Goal: Ask a question: Seek information or help from site administrators or community

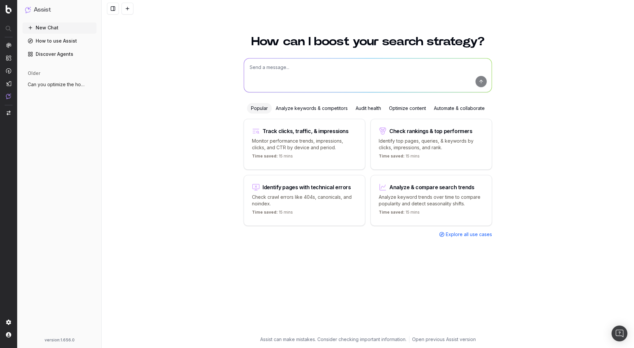
click at [305, 71] on textarea at bounding box center [368, 75] width 248 height 34
click at [306, 67] on textarea "Hey, can you help me select the publishing date of a specific article?" at bounding box center [368, 75] width 248 height 34
drag, startPoint x: 392, startPoint y: 68, endPoint x: 444, endPoint y: 67, distance: 52.2
click at [444, 67] on textarea "Hey, can you help me get the CSS selector of the publishing date of a specific …" at bounding box center [368, 75] width 248 height 34
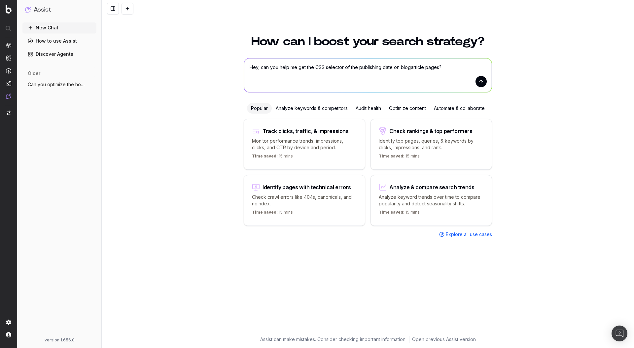
type textarea "Hey, can you help me get the CSS selector of the publishing date on blog articl…"
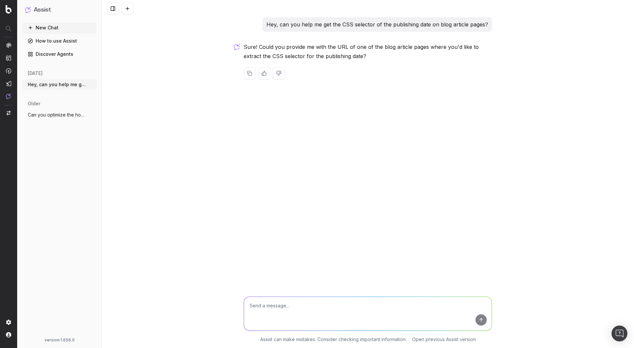
click at [292, 310] on textarea at bounding box center [368, 314] width 248 height 34
paste textarea "[URL][DOMAIN_NAME]"
type textarea "Yes, here's one: [URL][DOMAIN_NAME]"
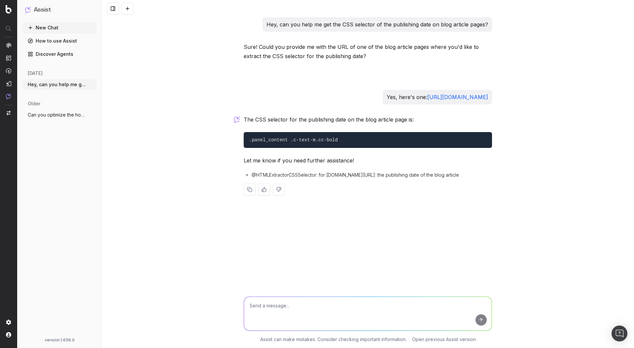
click at [279, 176] on span "@HTMLExtractorCSSSelector: for [DOMAIN_NAME][URL]: the publishing date of the b…" at bounding box center [355, 175] width 207 height 7
copy span "@HTMLExtractorCSSSelector"
click at [301, 305] on textarea at bounding box center [368, 314] width 248 height 34
paste textarea "[URL][DOMAIN_NAME]"
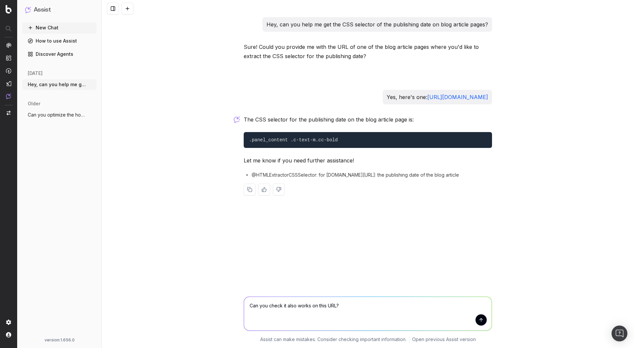
type textarea "Can you check it also works on this URL? [URL][DOMAIN_NAME]"
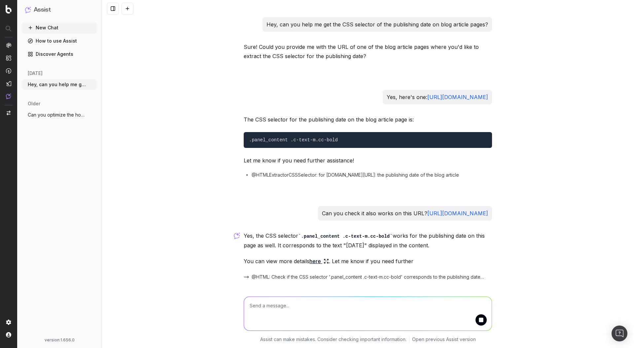
scroll to position [20, 0]
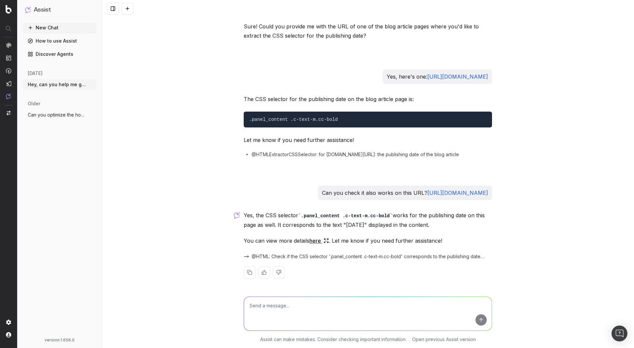
click at [259, 258] on span "@HTML: Check if the CSS selector '.panel_content .c-text-m.cc-bold' corresponds…" at bounding box center [368, 256] width 233 height 7
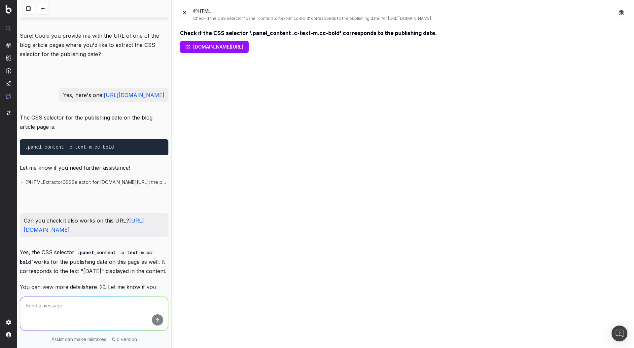
click at [200, 11] on div "@HTML Check if the CSS selector '.panel_content .c-text-m.cc-bold' corresponds …" at bounding box center [405, 14] width 424 height 13
click at [196, 11] on div "@HTML Check if the CSS selector '.panel_content .c-text-m.cc-bold' corresponds …" at bounding box center [405, 14] width 424 height 13
drag, startPoint x: 194, startPoint y: 11, endPoint x: 212, endPoint y: 12, distance: 17.9
click at [212, 12] on div "@HTML Check if the CSS selector '.panel_content .c-text-m.cc-bold' corresponds …" at bounding box center [405, 14] width 424 height 13
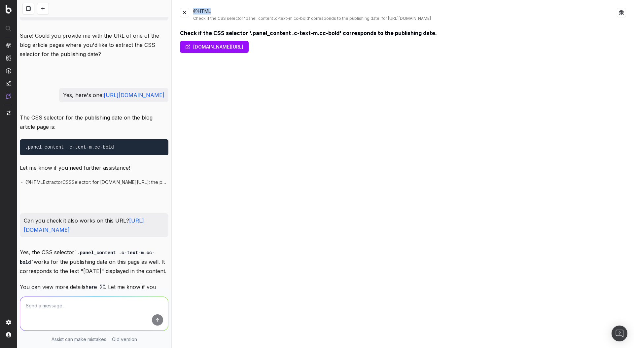
copy div "@HTML"
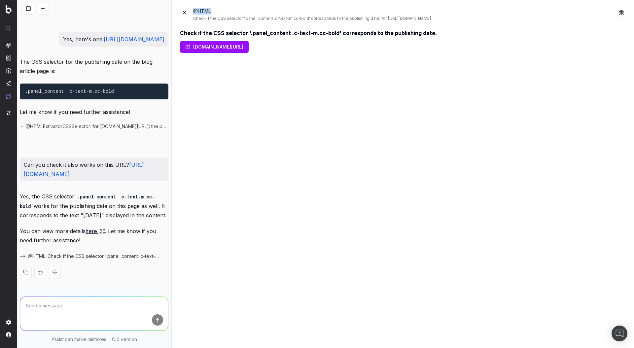
scroll to position [94, 0]
click at [187, 15] on button at bounding box center [184, 12] width 9 height 9
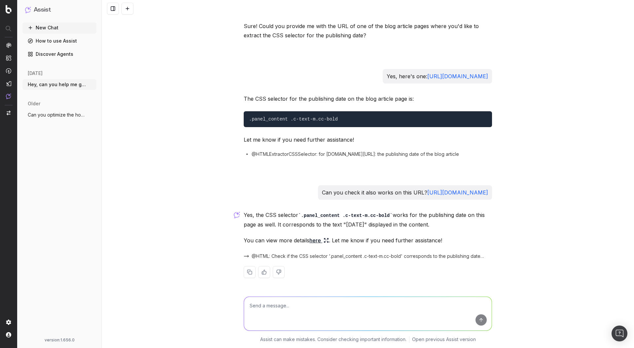
scroll to position [20, 0]
